Goal: Book appointment/travel/reservation

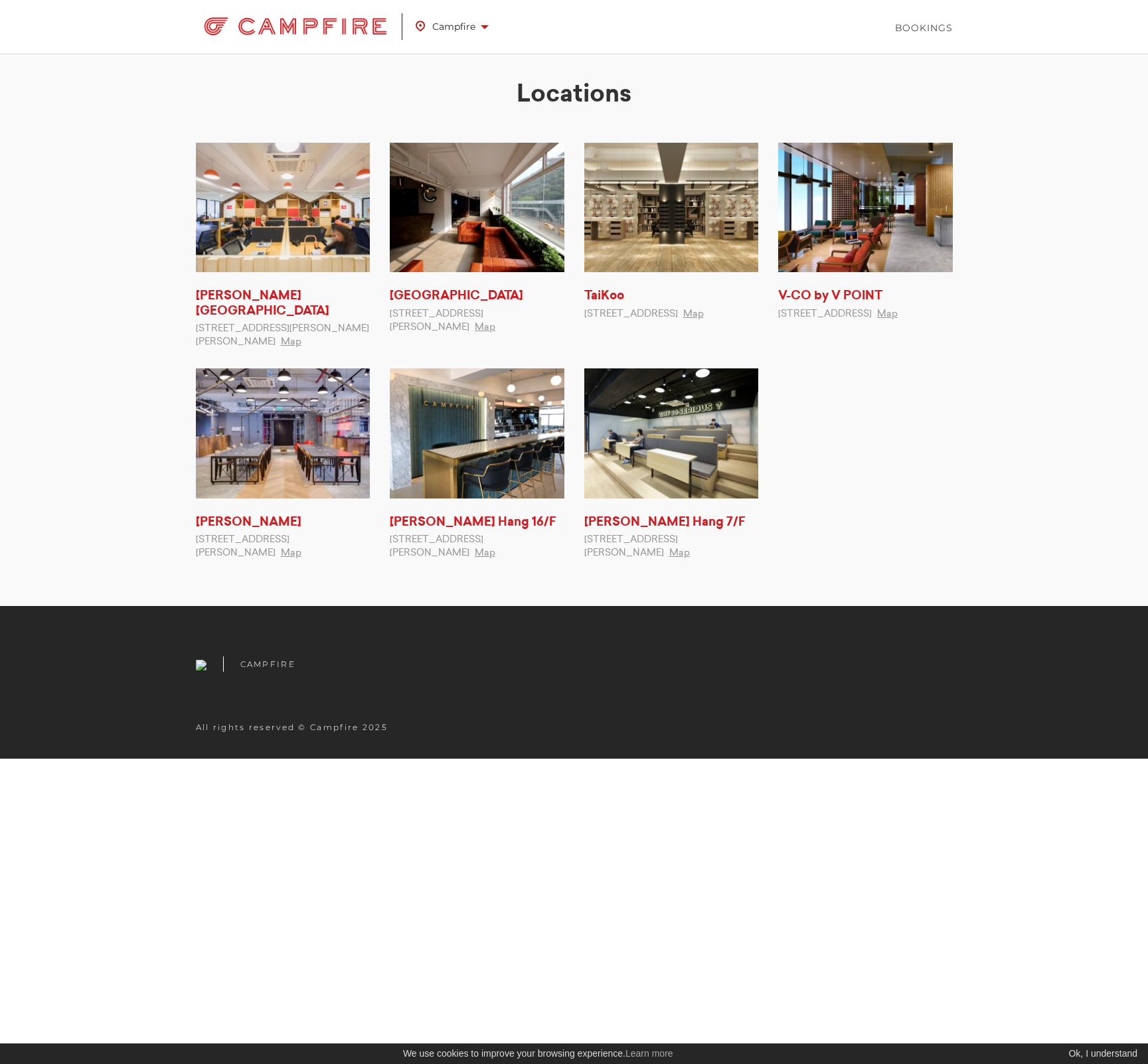
click at [899, 398] on ul "Kennedy Town 4/F, Cheung Hing Industrial Building, , 12P Smithfield, Kennedy To…" at bounding box center [574, 361] width 777 height 437
click at [858, 293] on link "V-CO by V POINT" at bounding box center [830, 295] width 104 height 12
click at [474, 22] on span "Campfire" at bounding box center [452, 26] width 73 height 17
click at [806, 95] on h2 "Locations" at bounding box center [574, 94] width 757 height 30
click at [847, 166] on img at bounding box center [865, 208] width 175 height 130
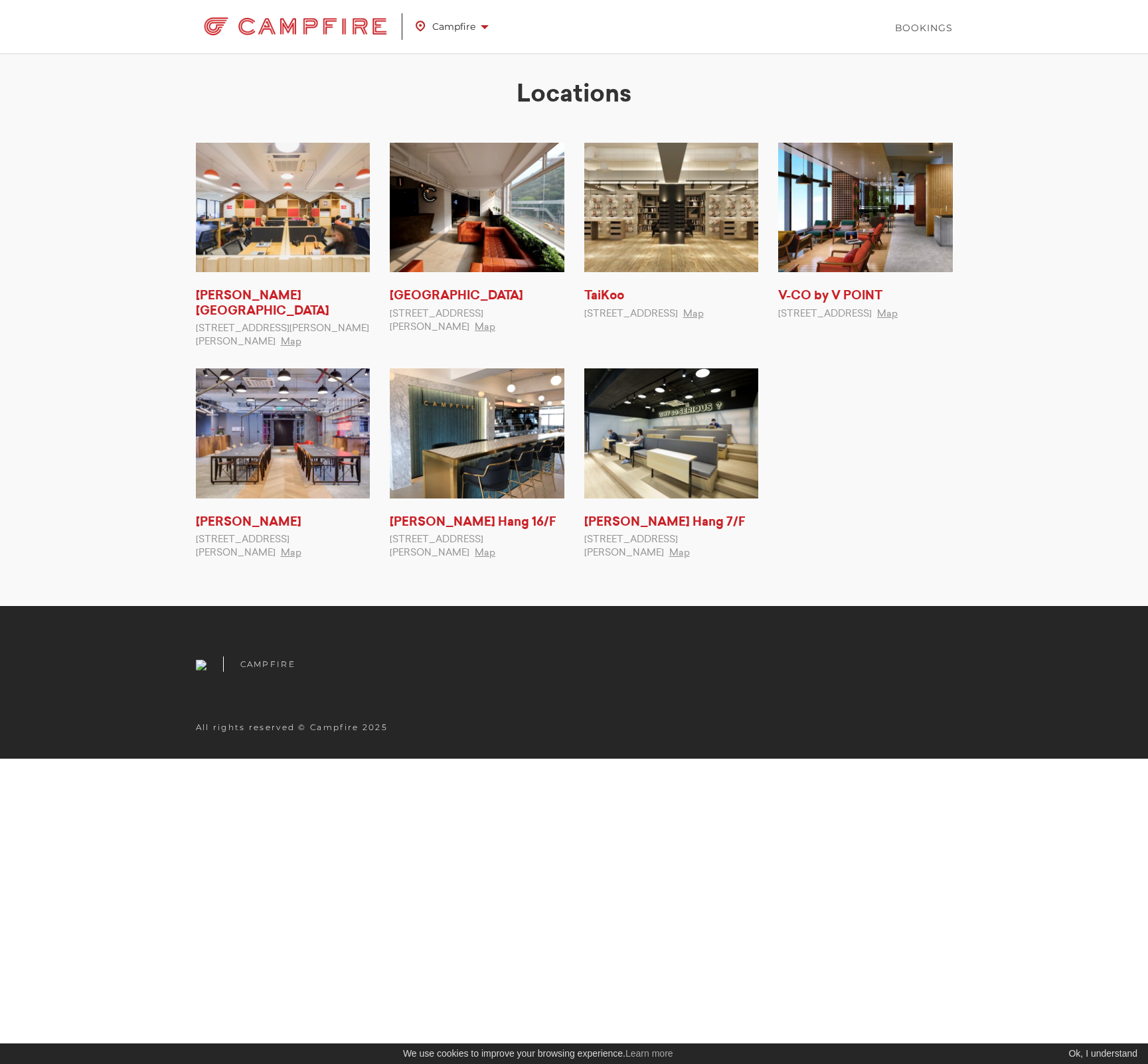
click at [552, 79] on h2 "Locations" at bounding box center [574, 94] width 757 height 30
click at [299, 413] on img at bounding box center [283, 433] width 175 height 130
click at [926, 22] on link "Bookings" at bounding box center [924, 28] width 58 height 13
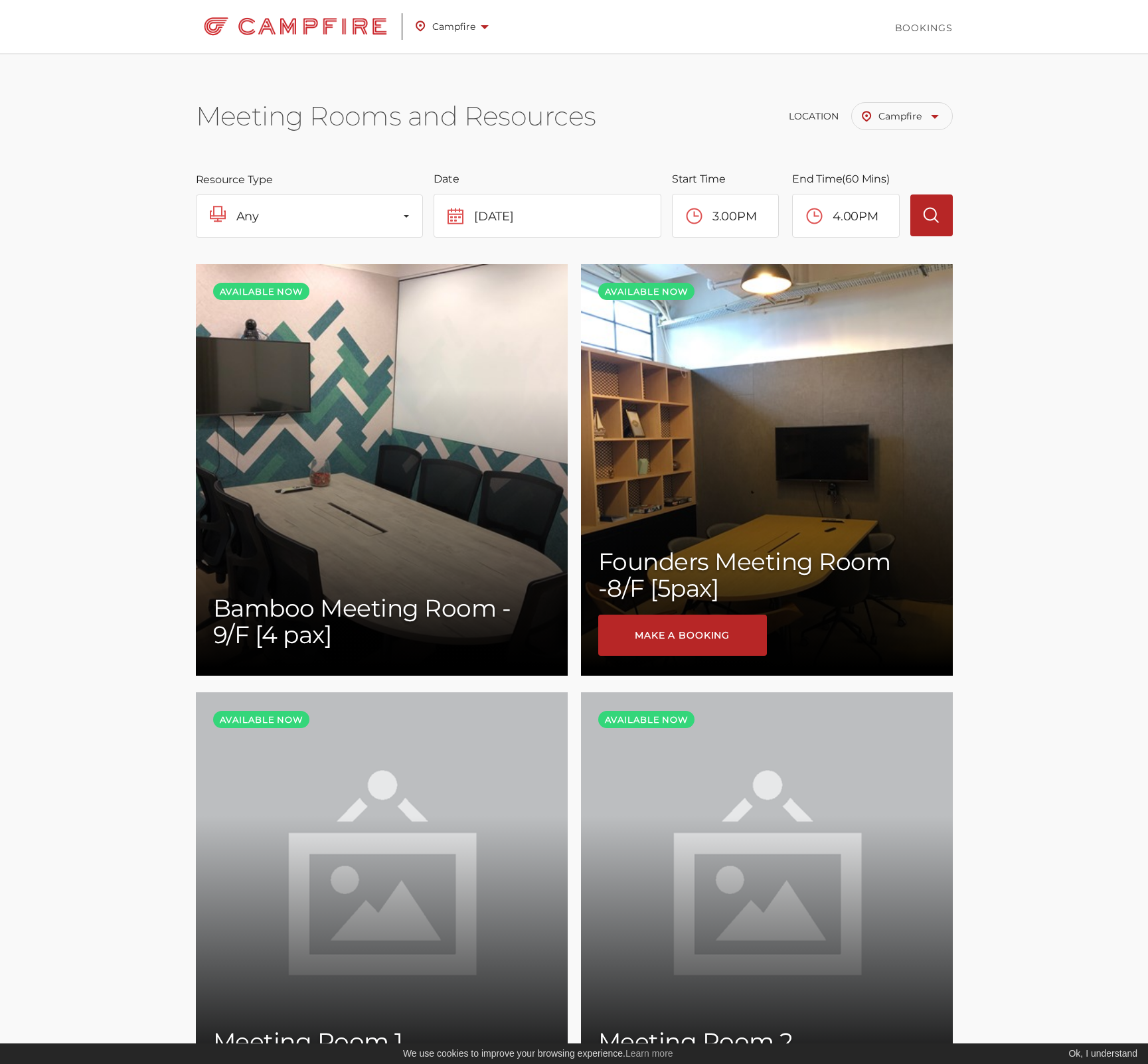
scroll to position [633, 0]
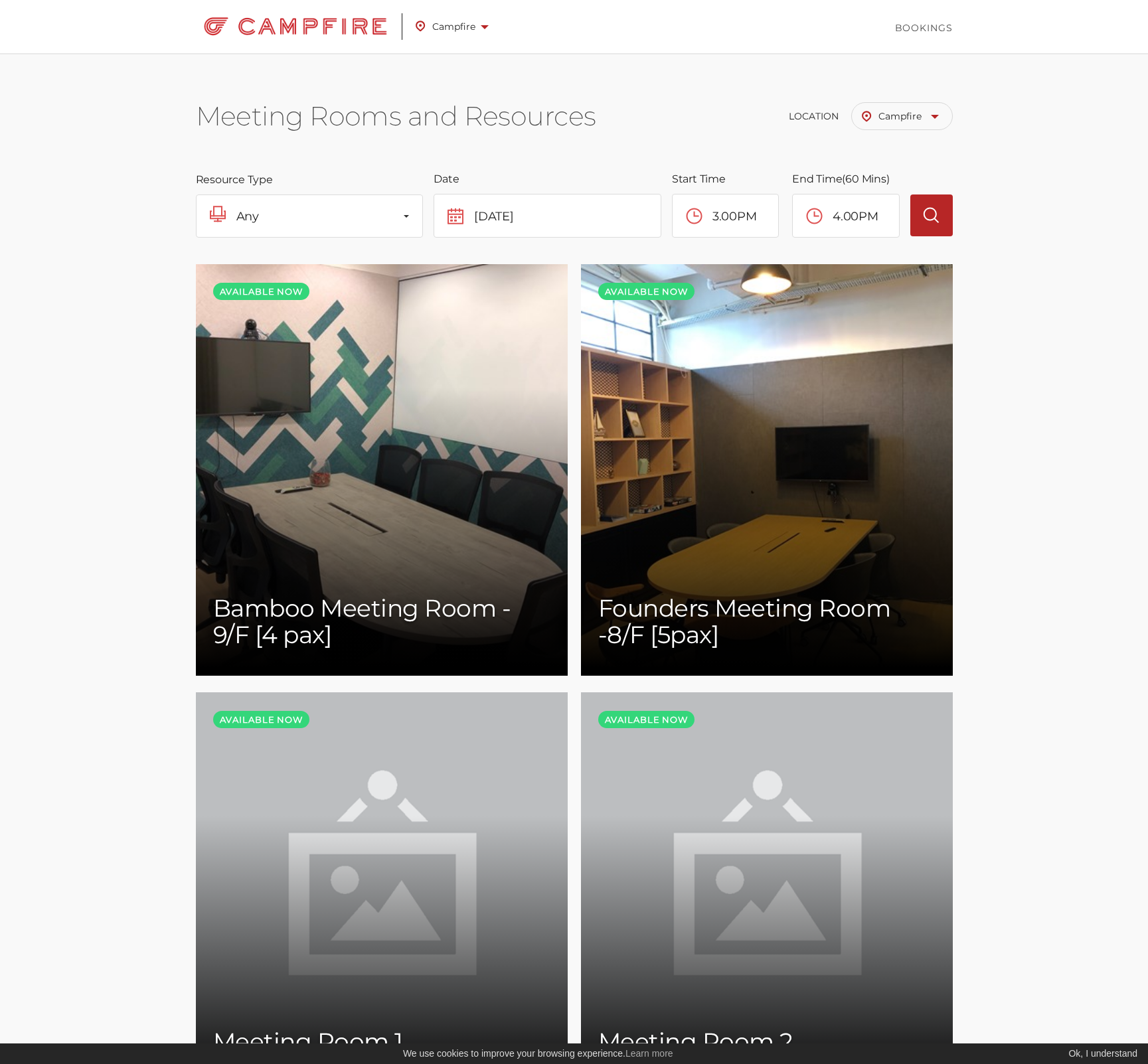
click at [483, 26] on span at bounding box center [485, 28] width 8 height 4
click at [477, 119] on link "V-CO by V POINT" at bounding box center [518, 123] width 197 height 21
click at [402, 222] on button "Any" at bounding box center [310, 216] width 228 height 43
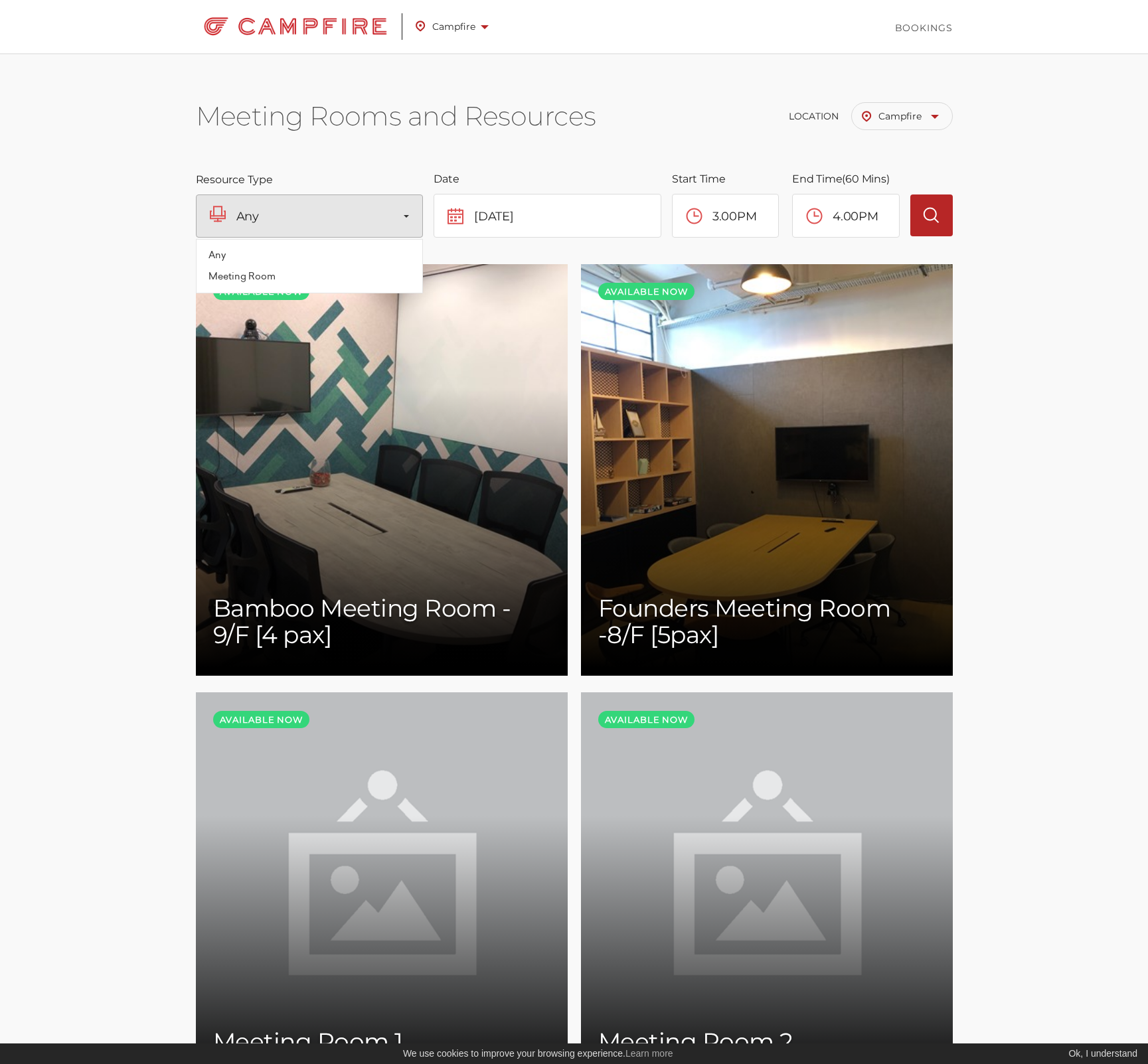
click at [354, 155] on div "Meeting Rooms and Resources Location Campfire [PERSON_NAME][GEOGRAPHIC_DATA] [G…" at bounding box center [574, 112] width 757 height 119
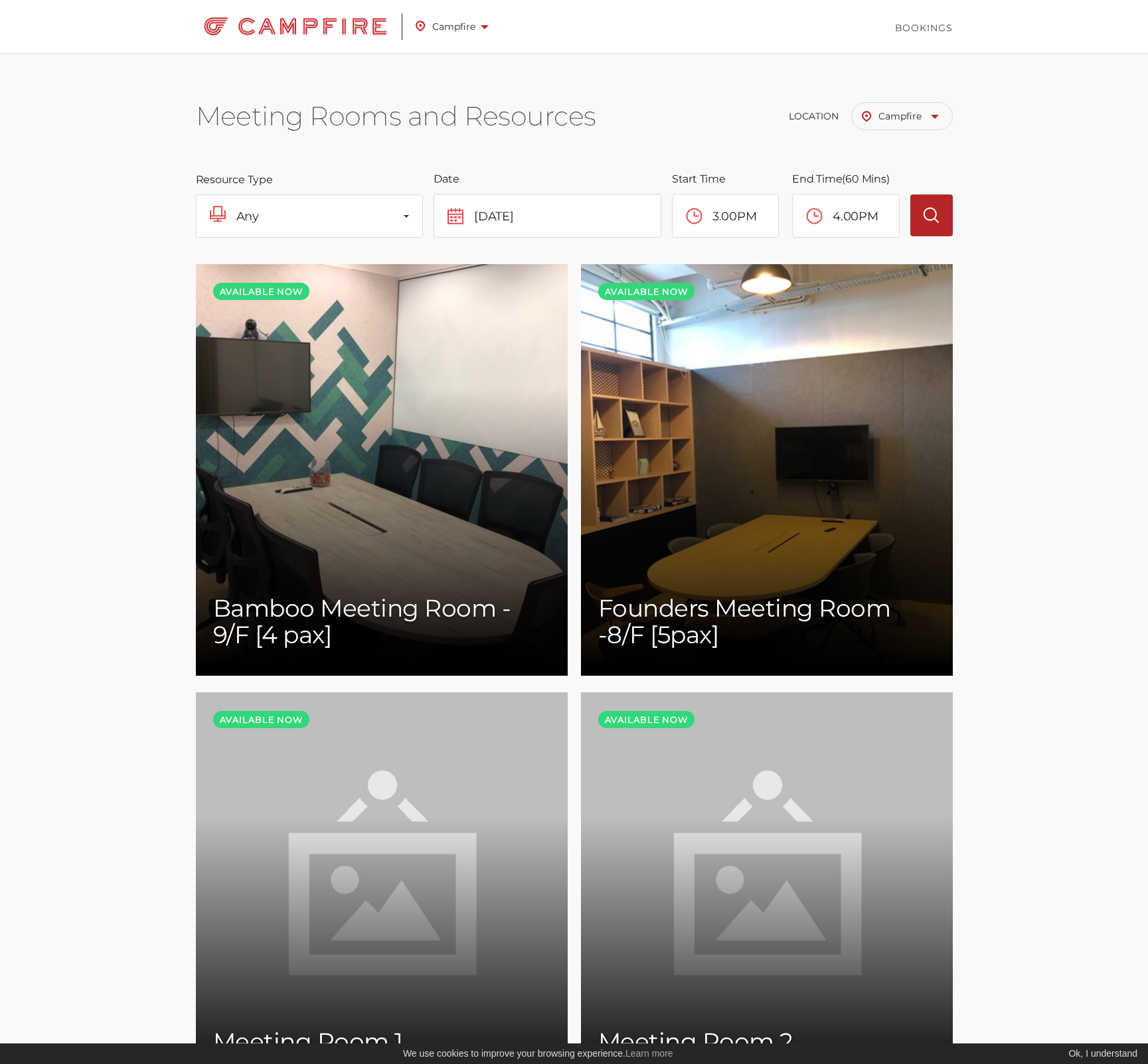
click at [913, 118] on span "Campfire" at bounding box center [908, 116] width 61 height 12
click at [906, 206] on link "V-CO by V POINT" at bounding box center [850, 210] width 197 height 21
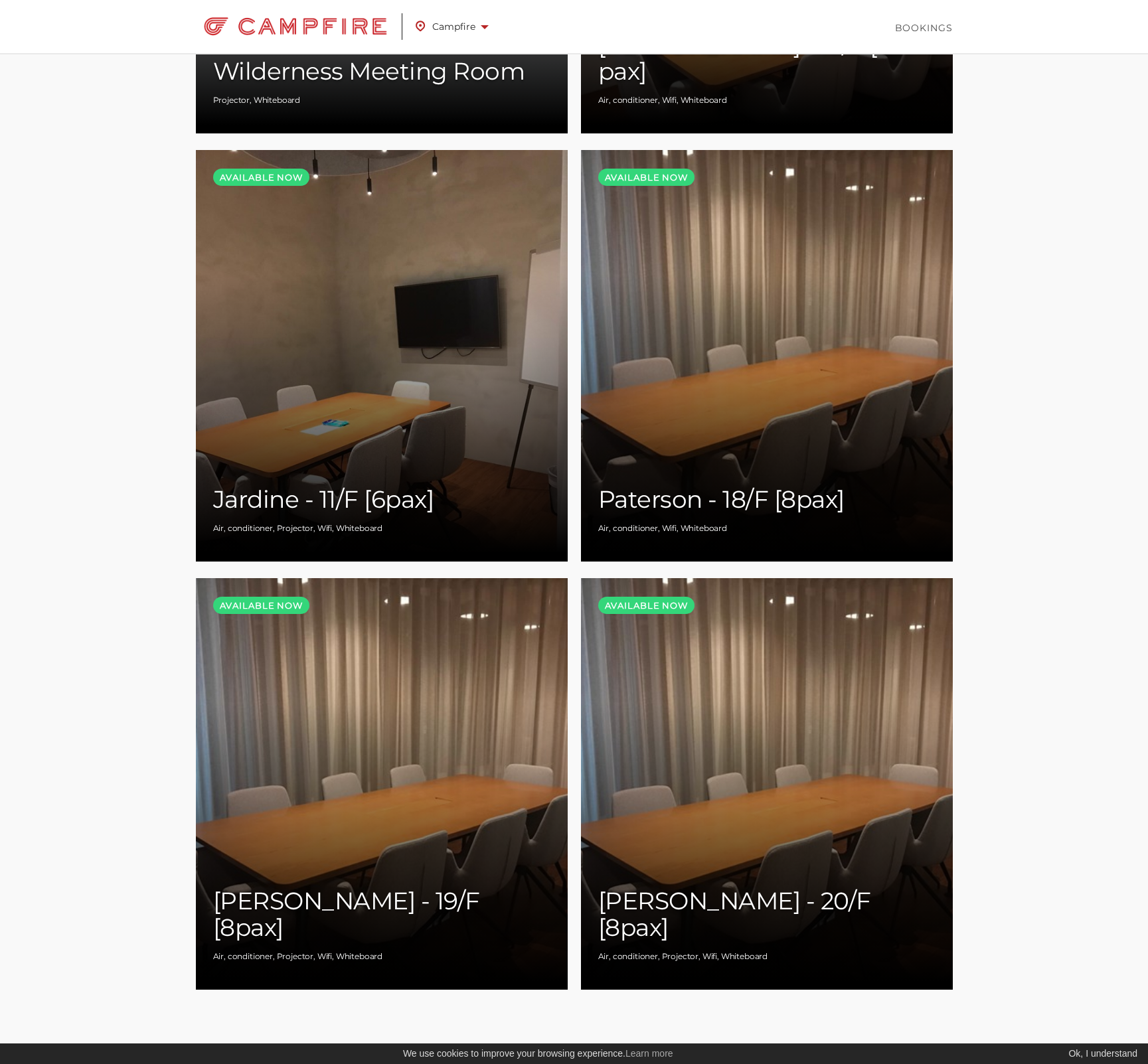
scroll to position [3272, 0]
